Goal: Transaction & Acquisition: Book appointment/travel/reservation

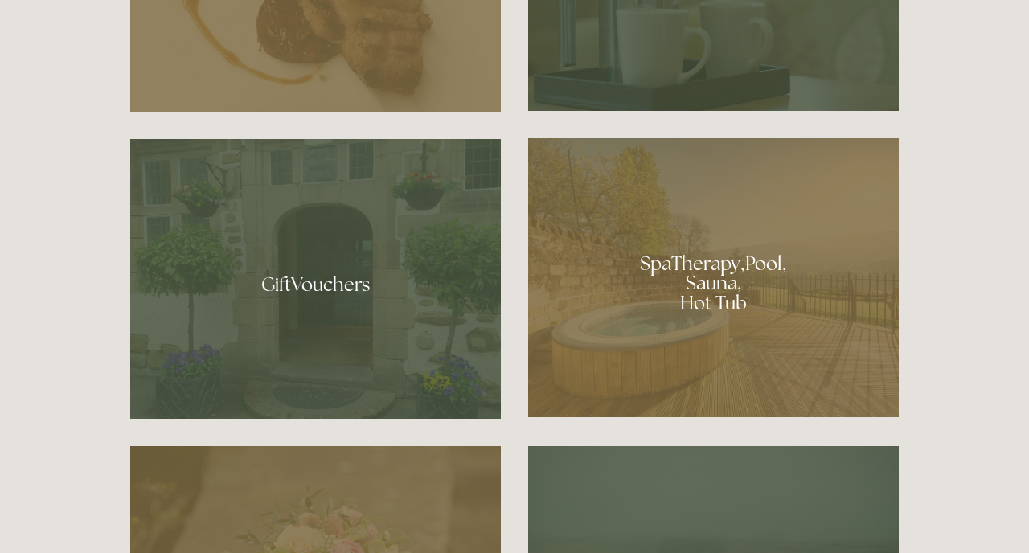
scroll to position [1114, 0]
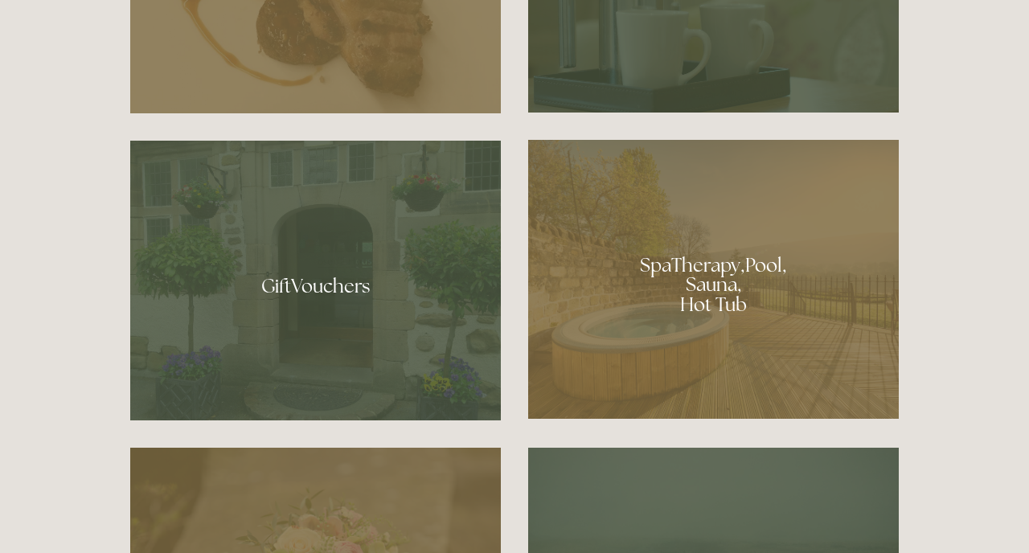
click at [682, 313] on div at bounding box center [713, 279] width 371 height 279
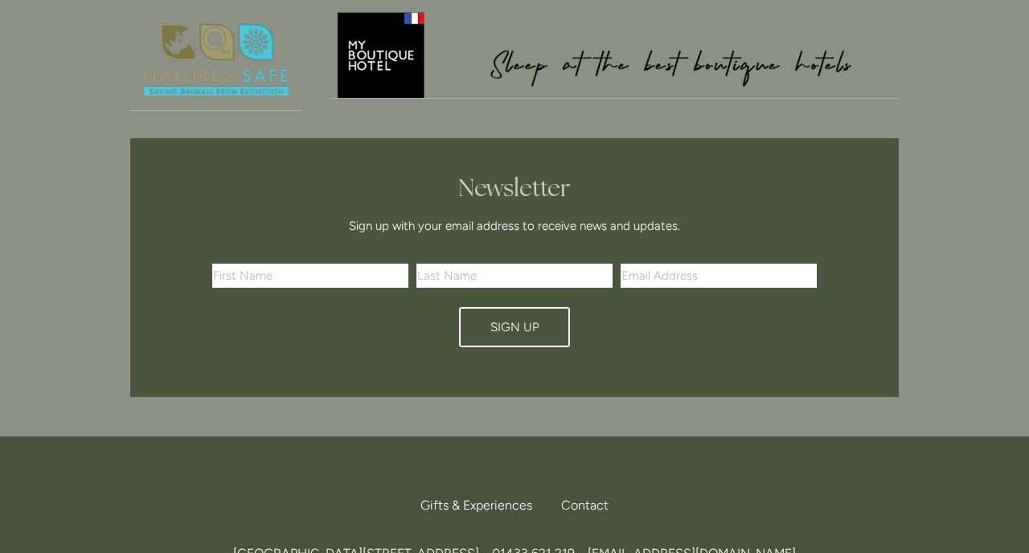
scroll to position [2256, 0]
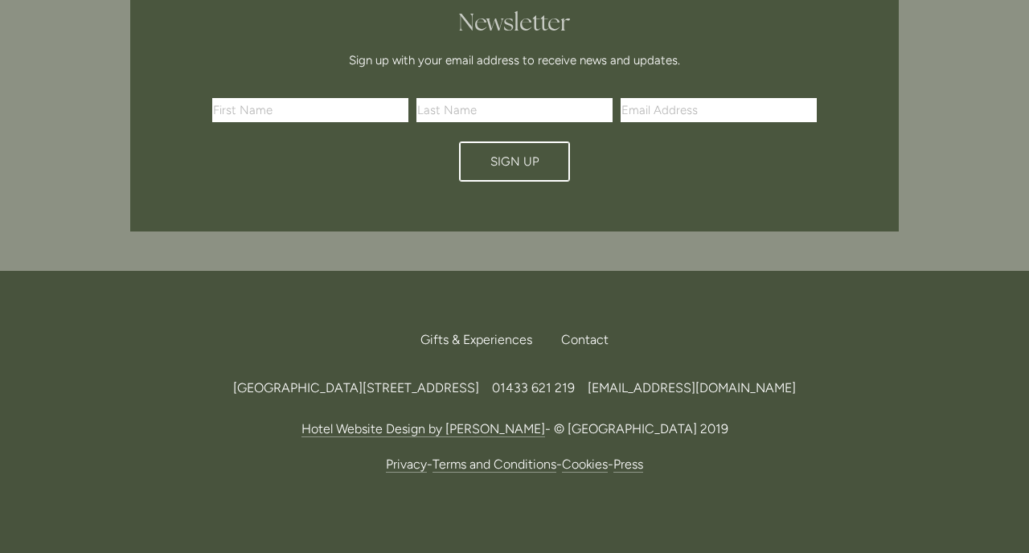
drag, startPoint x: 473, startPoint y: 318, endPoint x: 518, endPoint y: 318, distance: 45.0
click at [479, 380] on span "[GEOGRAPHIC_DATA][STREET_ADDRESS]" at bounding box center [356, 387] width 246 height 15
copy span "S33 6AF"
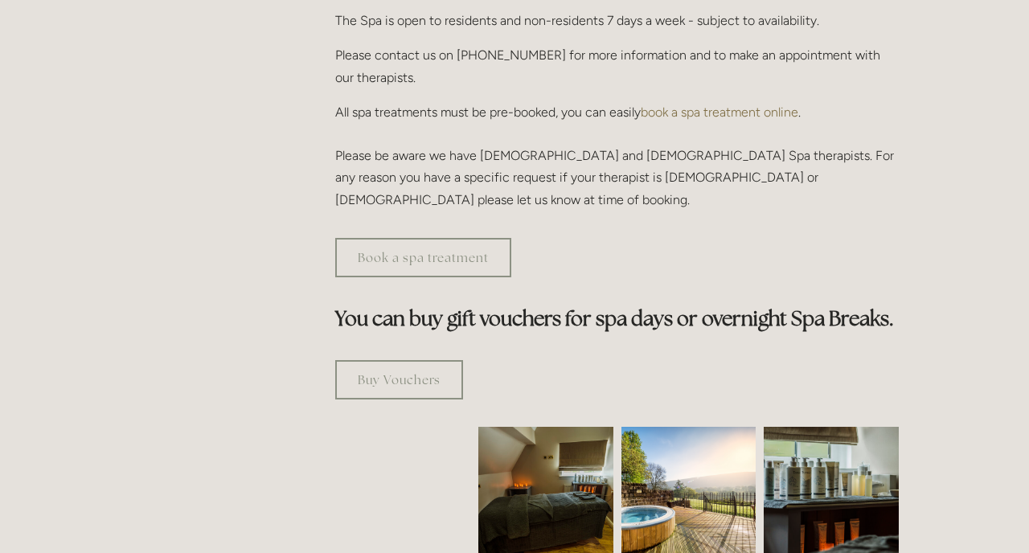
scroll to position [0, 0]
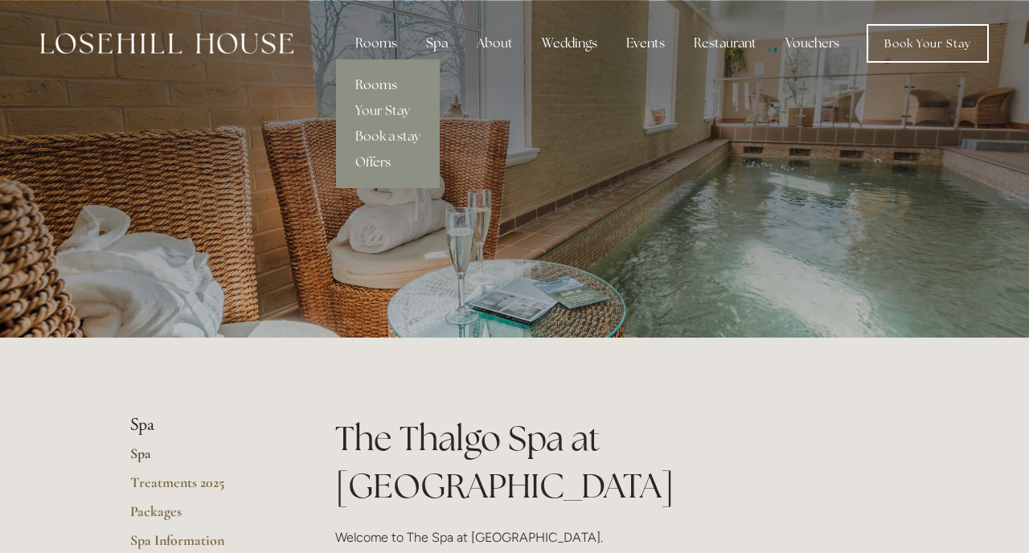
click at [391, 84] on link "Rooms" at bounding box center [388, 85] width 104 height 26
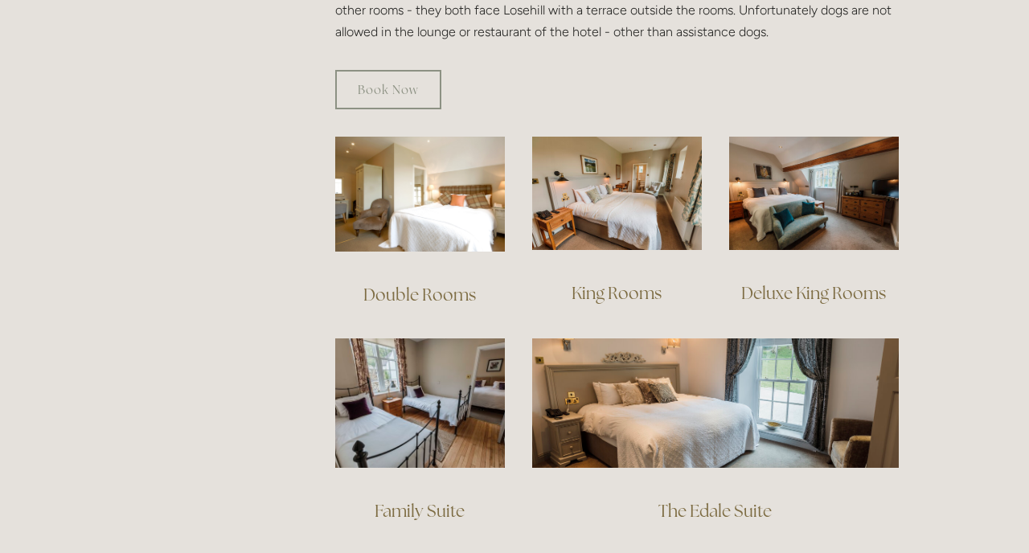
scroll to position [1068, 0]
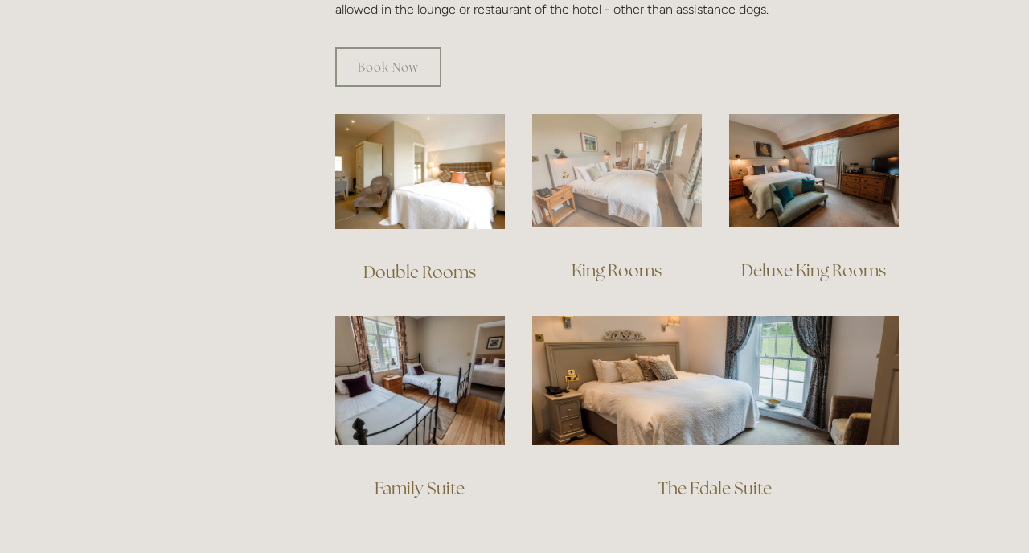
click at [619, 155] on img at bounding box center [617, 170] width 170 height 113
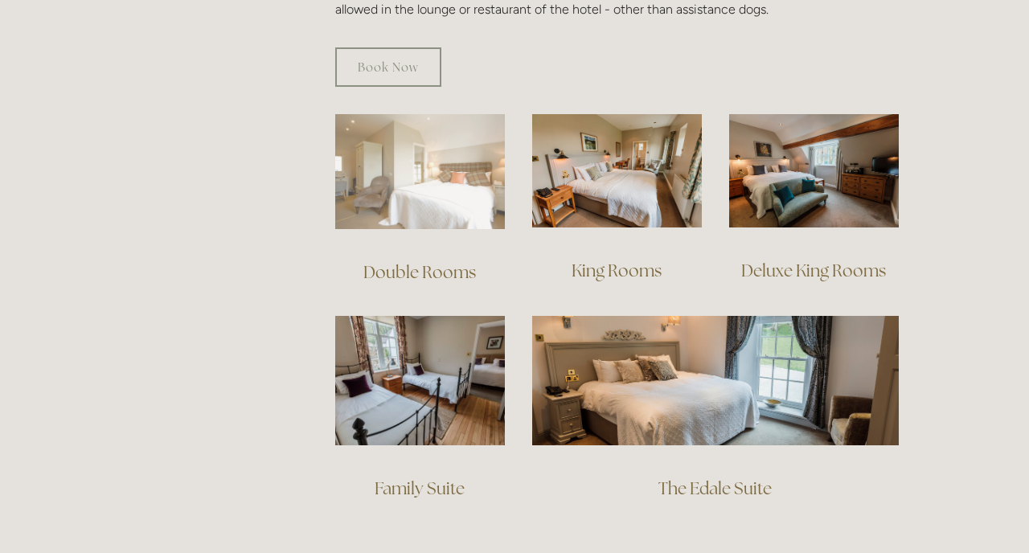
scroll to position [0, 0]
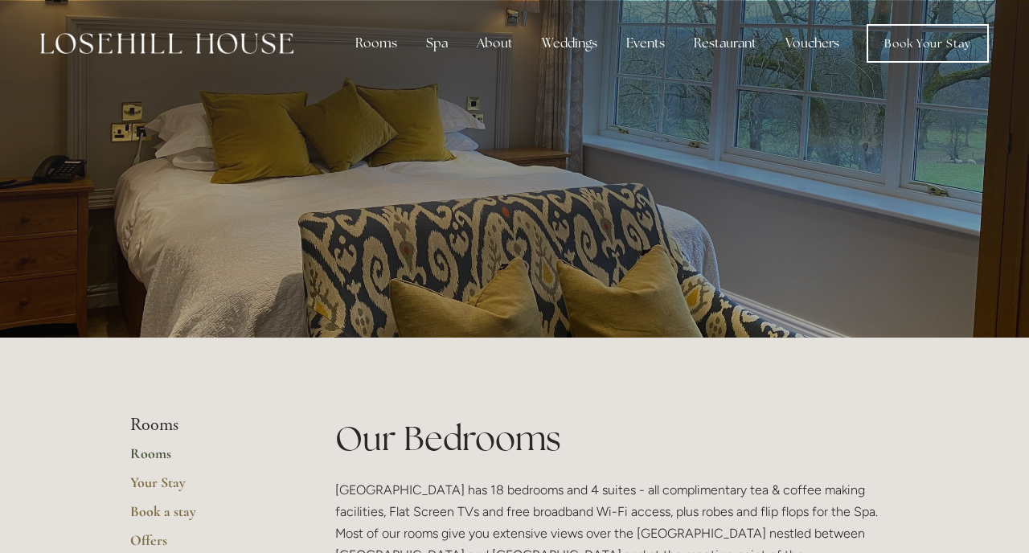
click at [247, 51] on img at bounding box center [166, 43] width 253 height 21
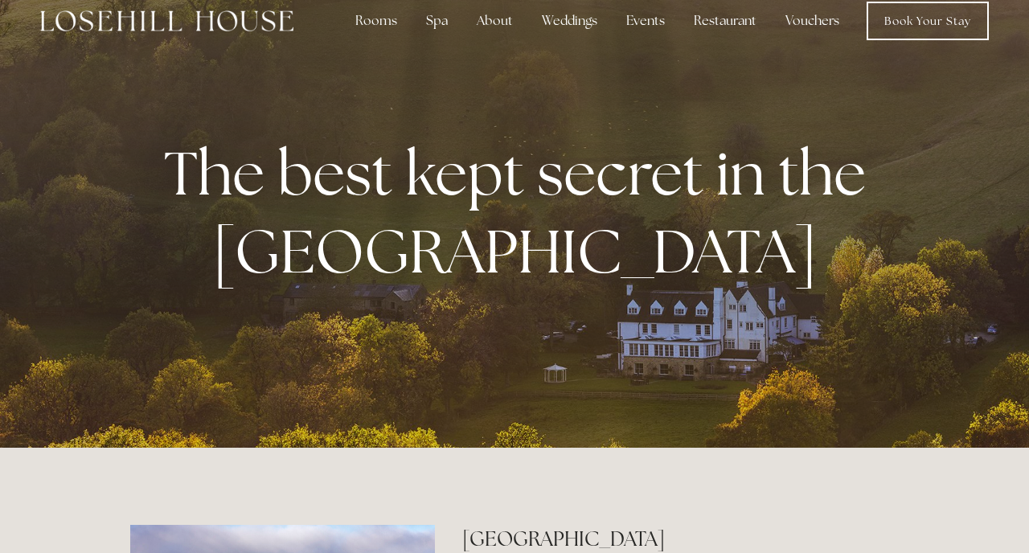
scroll to position [20, 0]
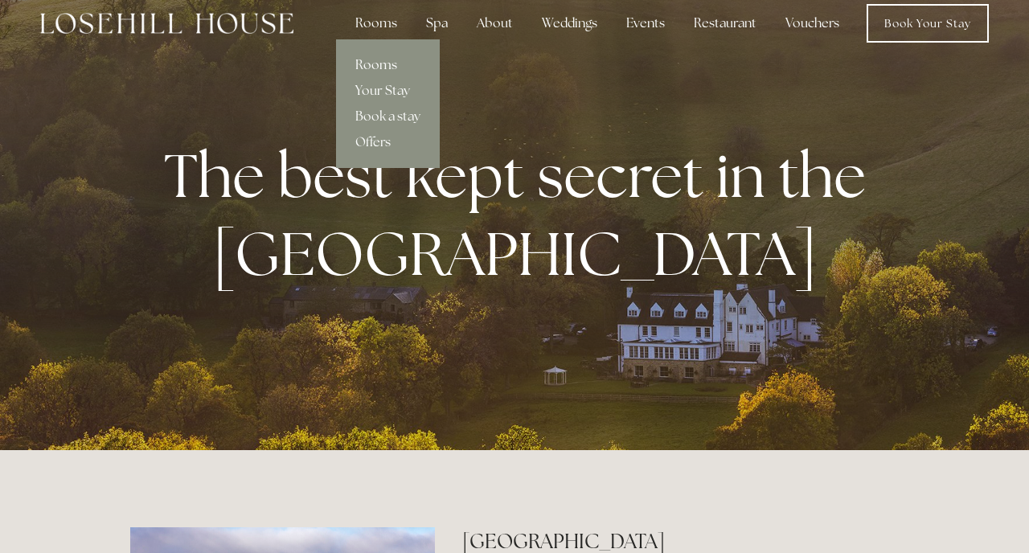
click at [378, 67] on link "Rooms" at bounding box center [388, 65] width 104 height 26
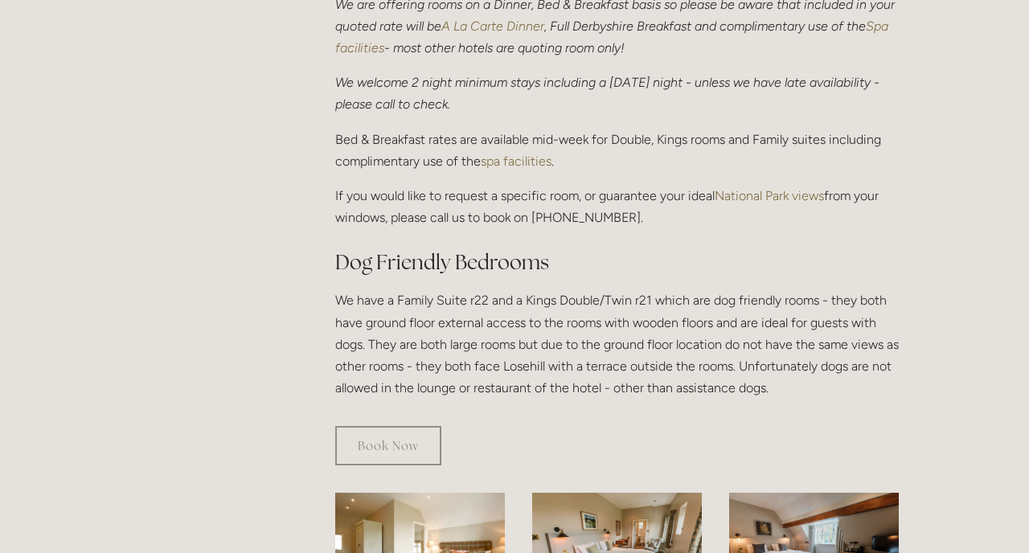
scroll to position [1010, 0]
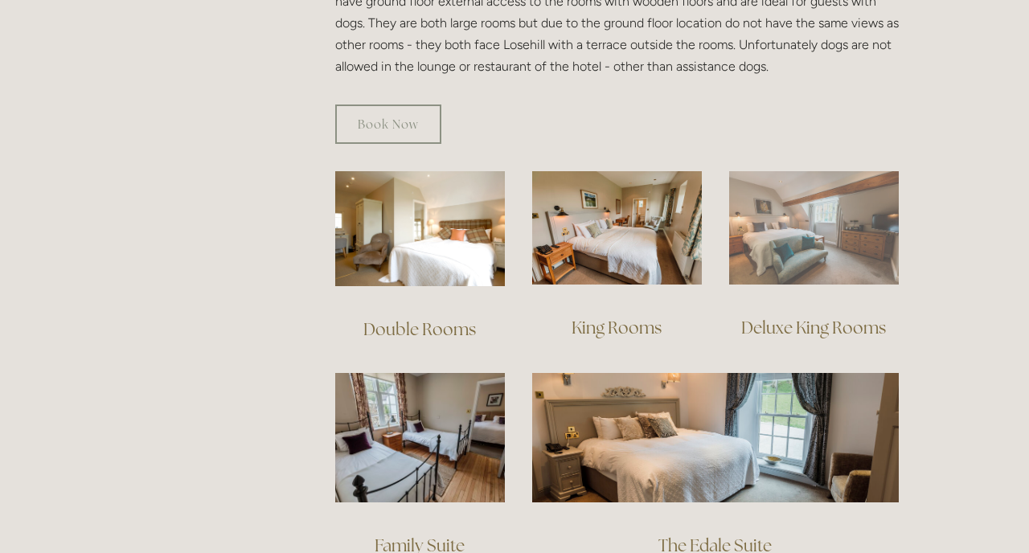
click at [833, 216] on img at bounding box center [814, 227] width 170 height 113
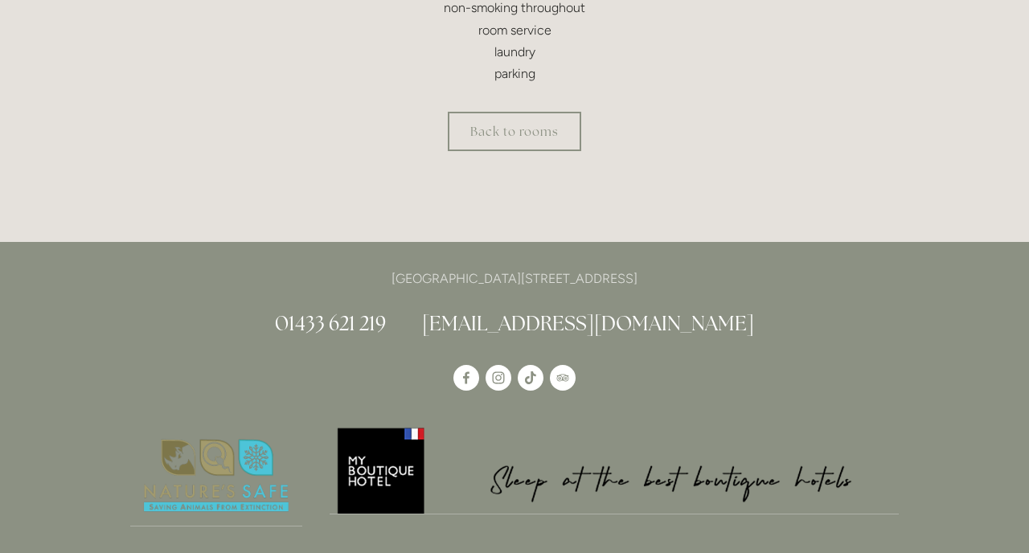
scroll to position [851, 0]
click at [503, 383] on use "Instagram" at bounding box center [499, 380] width 12 height 12
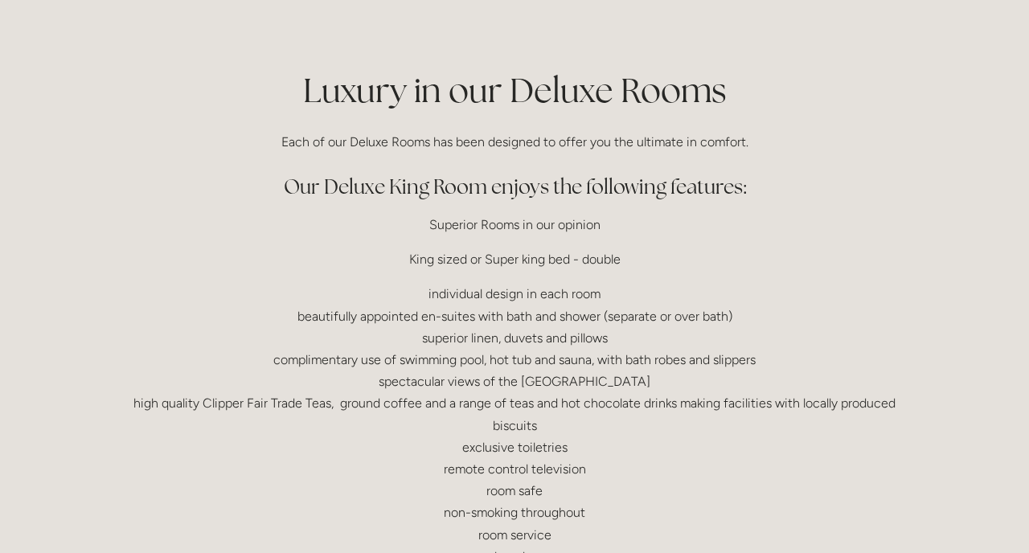
scroll to position [0, 0]
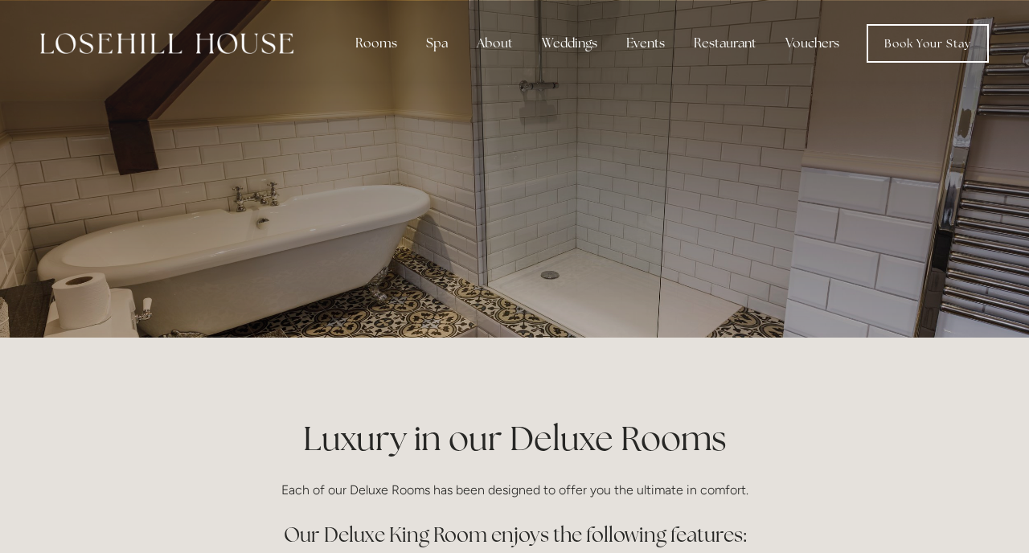
click at [159, 42] on img at bounding box center [166, 43] width 253 height 21
